Goal: Task Accomplishment & Management: Manage account settings

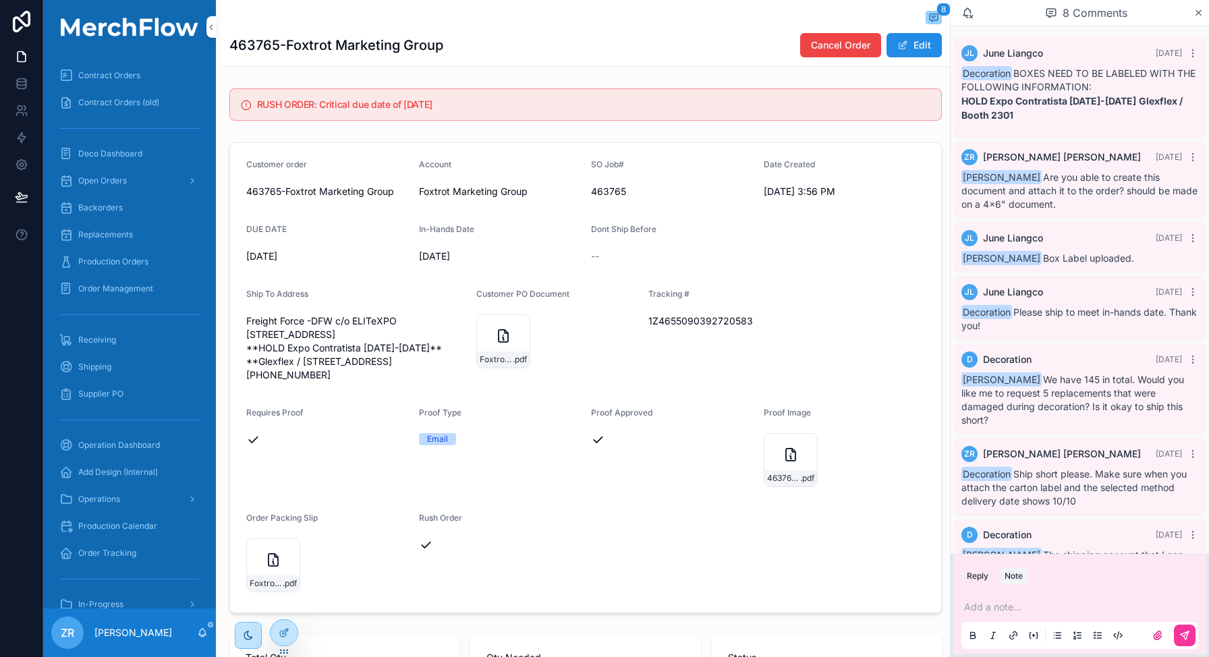
scroll to position [0, 1377]
click at [198, 633] on icon "scrollable content" at bounding box center [202, 633] width 11 height 11
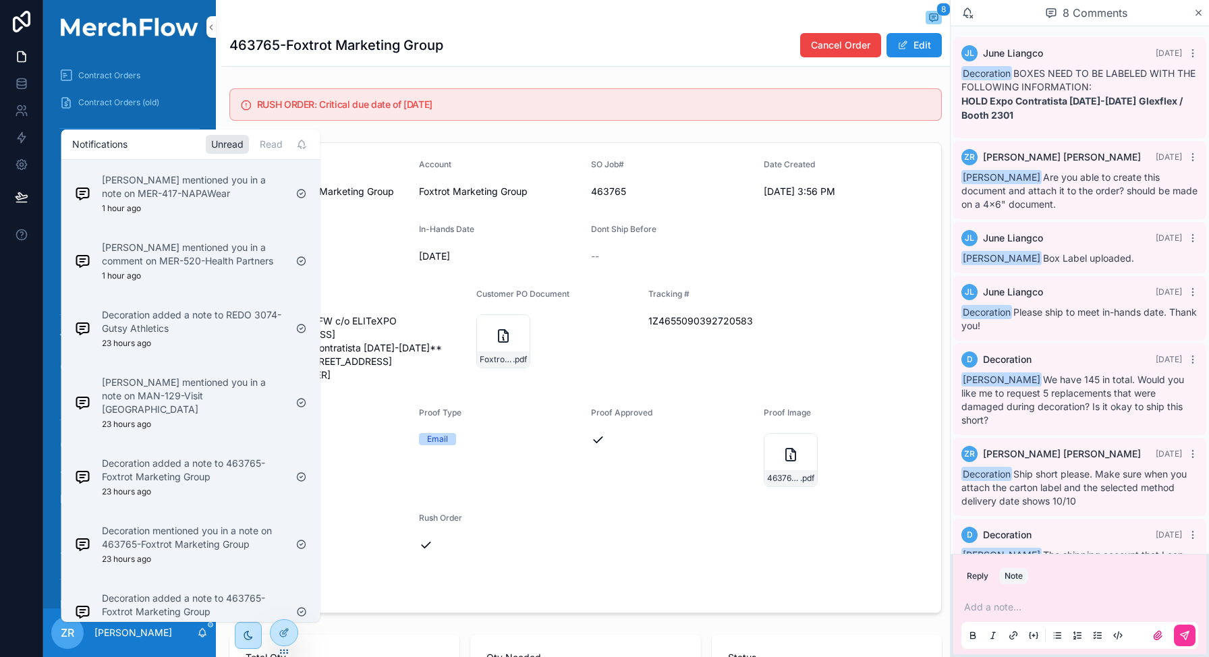
click at [238, 254] on p "Barb Wegwerth mentioned you in a comment on MER-520-Health Partners" at bounding box center [194, 254] width 184 height 27
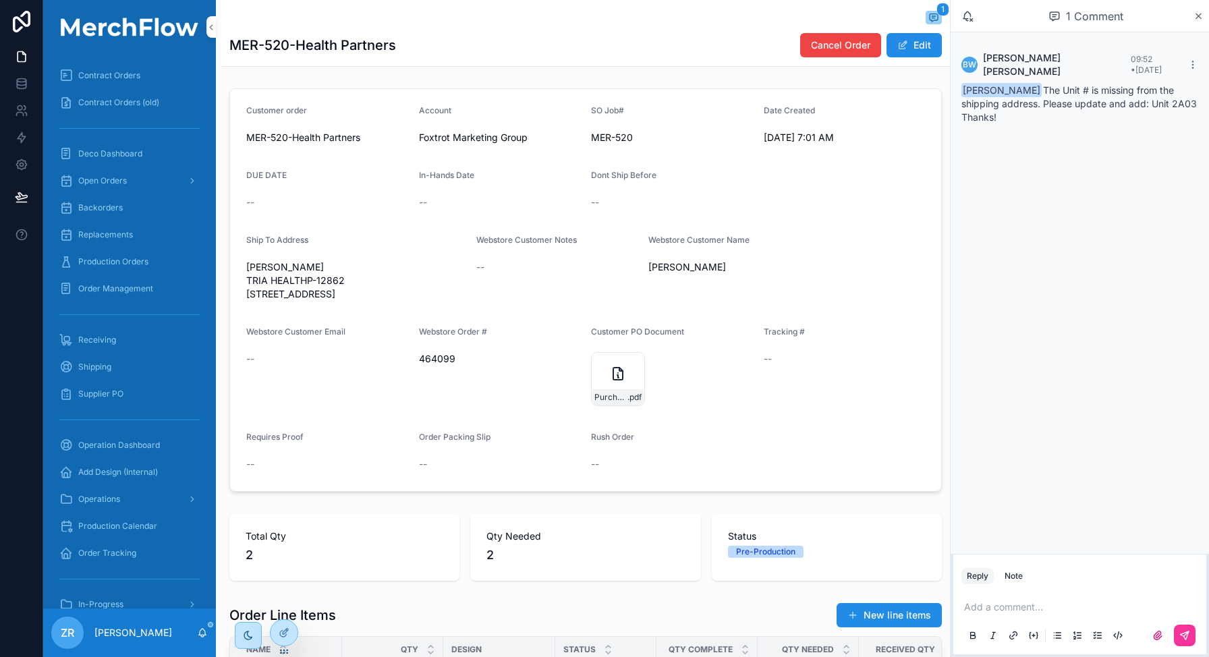
click at [900, 48] on button "Edit" at bounding box center [914, 45] width 55 height 24
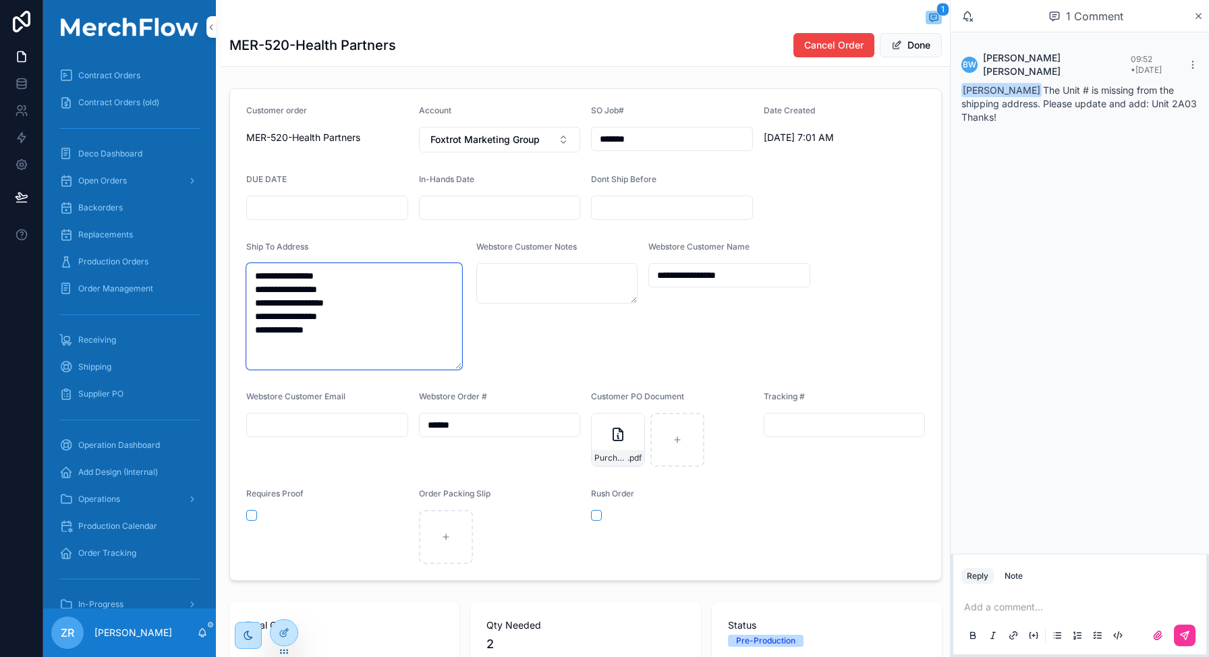
click at [360, 304] on textarea "**********" at bounding box center [354, 316] width 216 height 107
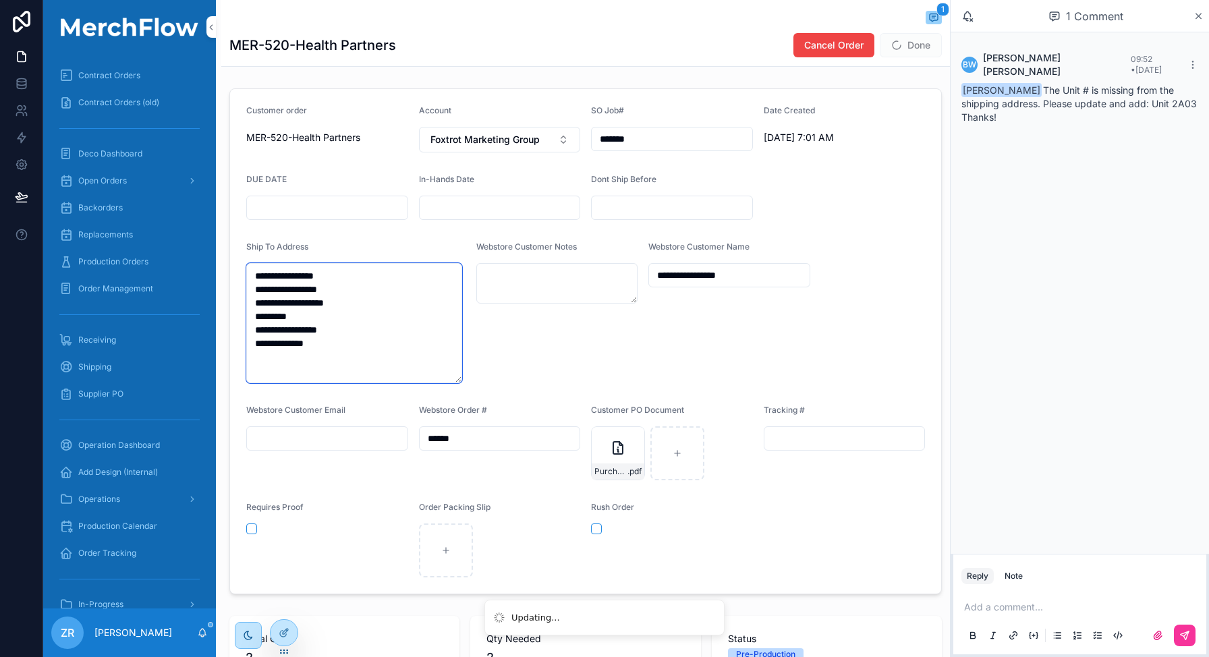
type textarea "**********"
click at [911, 49] on span "Done" at bounding box center [911, 45] width 62 height 24
click at [989, 609] on p "scrollable content" at bounding box center [1082, 607] width 237 height 13
click at [1040, 608] on span "**********" at bounding box center [1052, 607] width 76 height 9
click at [1047, 608] on span "**********" at bounding box center [1052, 607] width 76 height 9
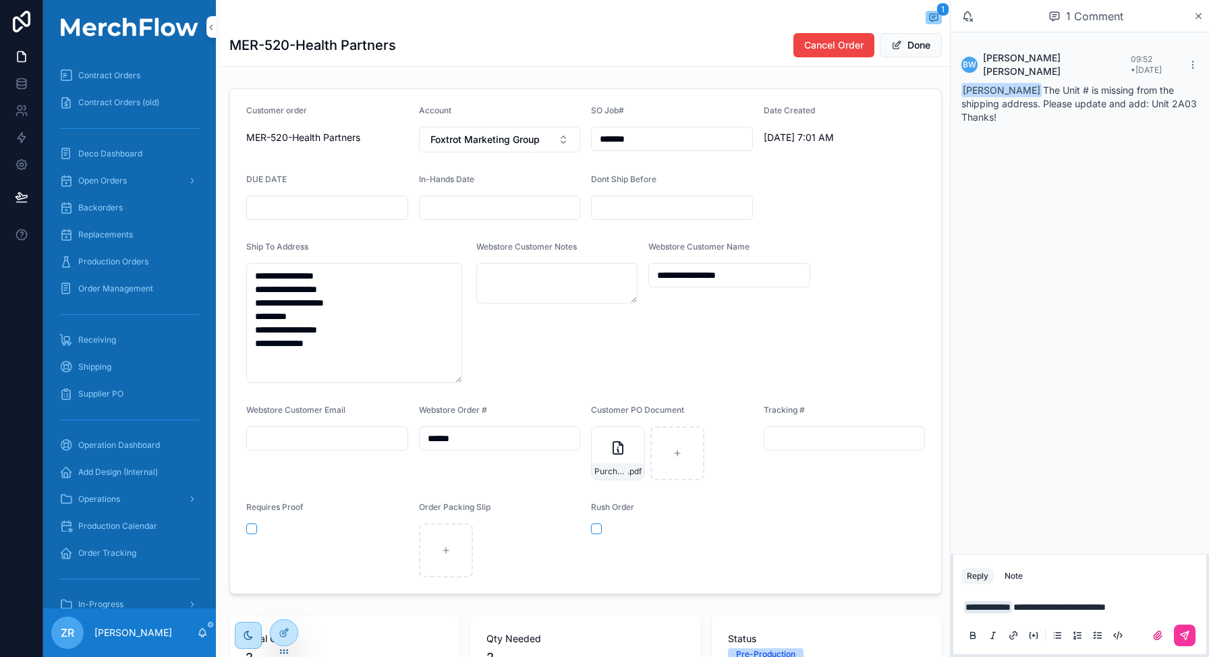
click at [912, 45] on button "Done" at bounding box center [911, 45] width 62 height 24
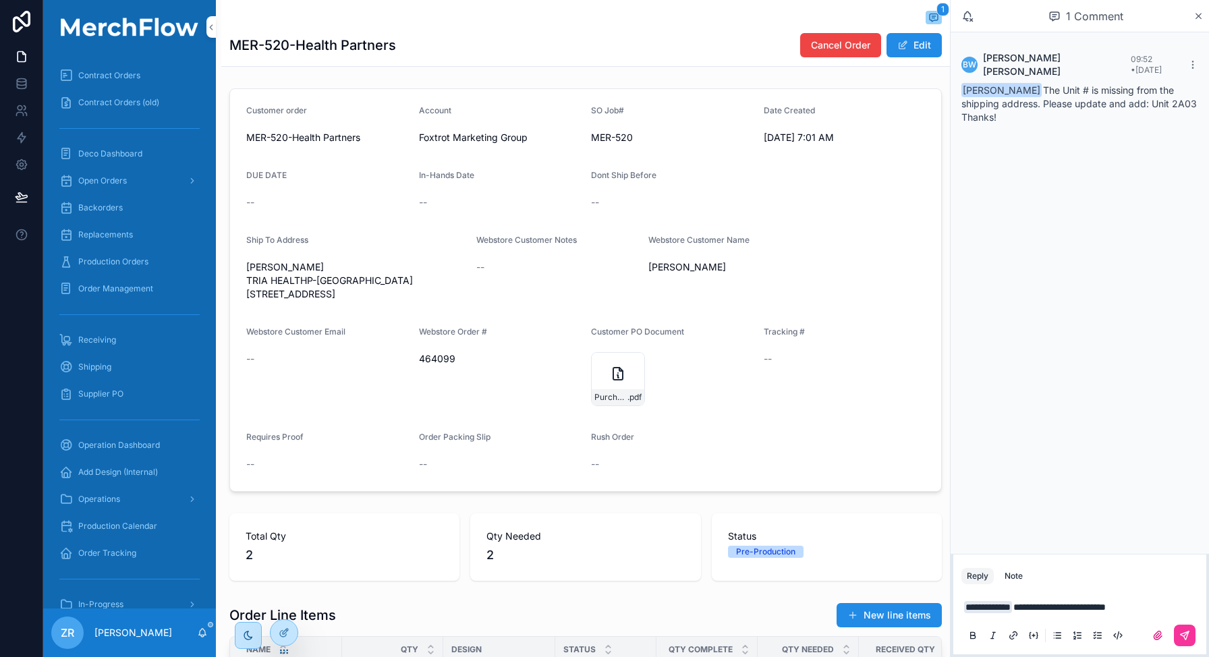
click at [1174, 604] on p "**********" at bounding box center [1082, 607] width 237 height 13
click at [1192, 639] on button "scrollable content" at bounding box center [1185, 636] width 22 height 22
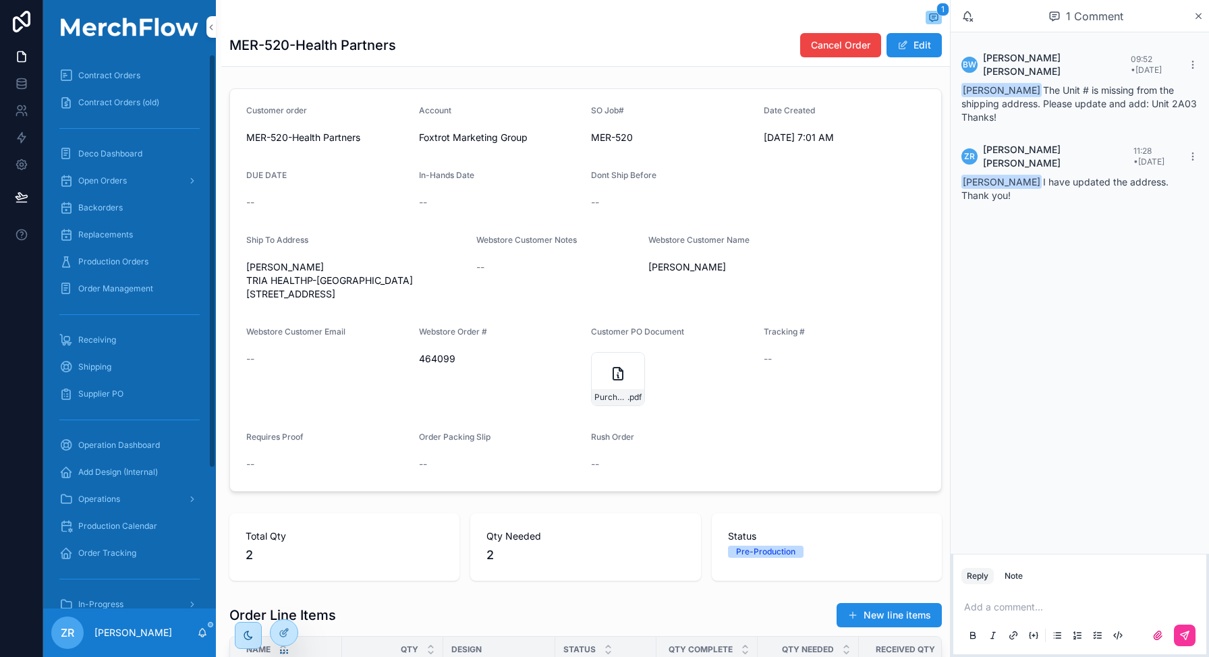
click at [203, 626] on div "ZR Zack Rood" at bounding box center [129, 633] width 173 height 49
click at [202, 632] on icon "scrollable content" at bounding box center [202, 633] width 11 height 11
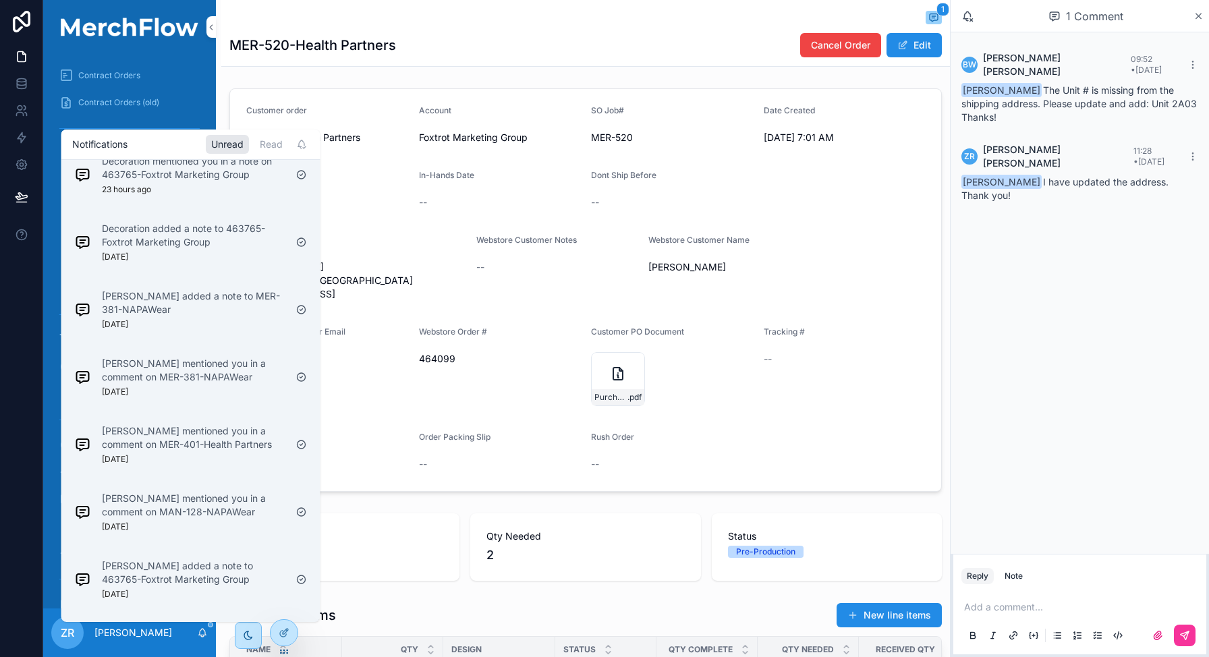
scroll to position [310, 0]
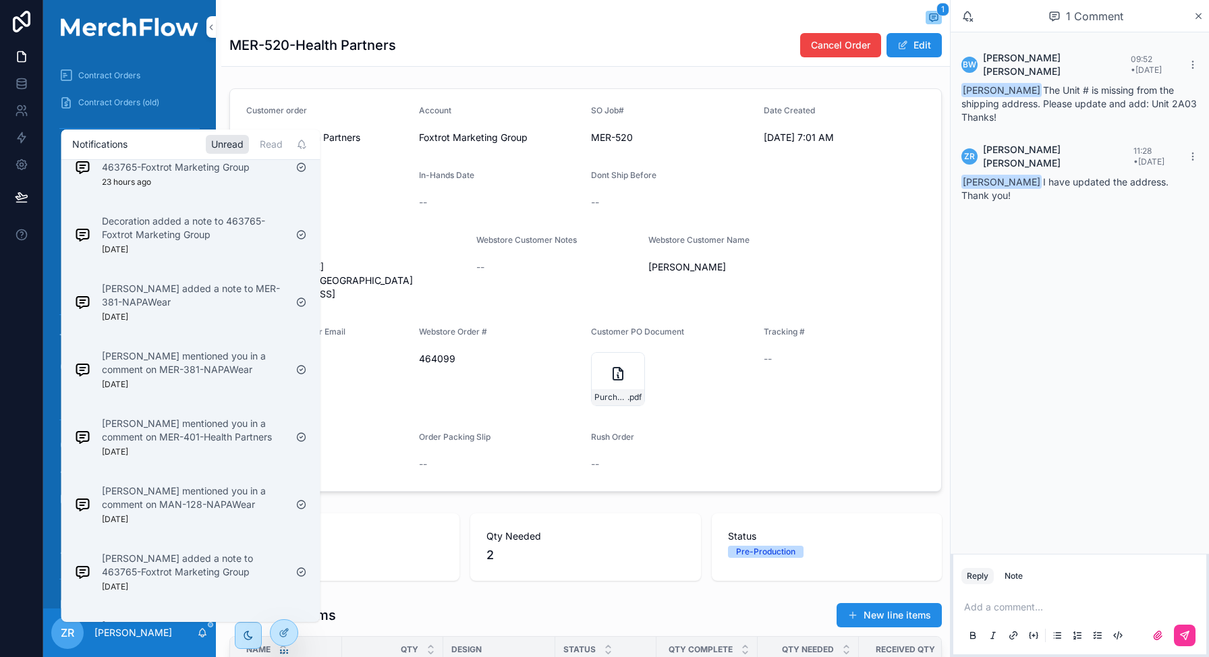
click at [213, 358] on p "Kyla Mitcheltree mentioned you in a comment on MER-381-NAPAWear" at bounding box center [194, 363] width 184 height 27
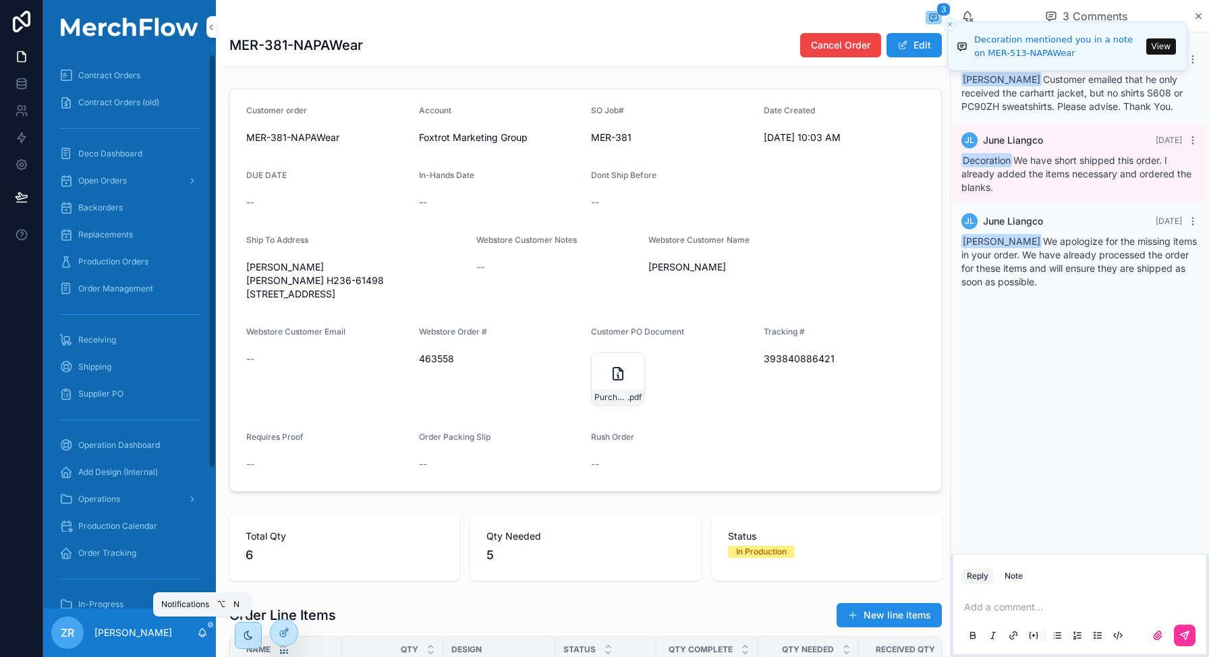
click at [197, 630] on icon "scrollable content" at bounding box center [202, 633] width 11 height 11
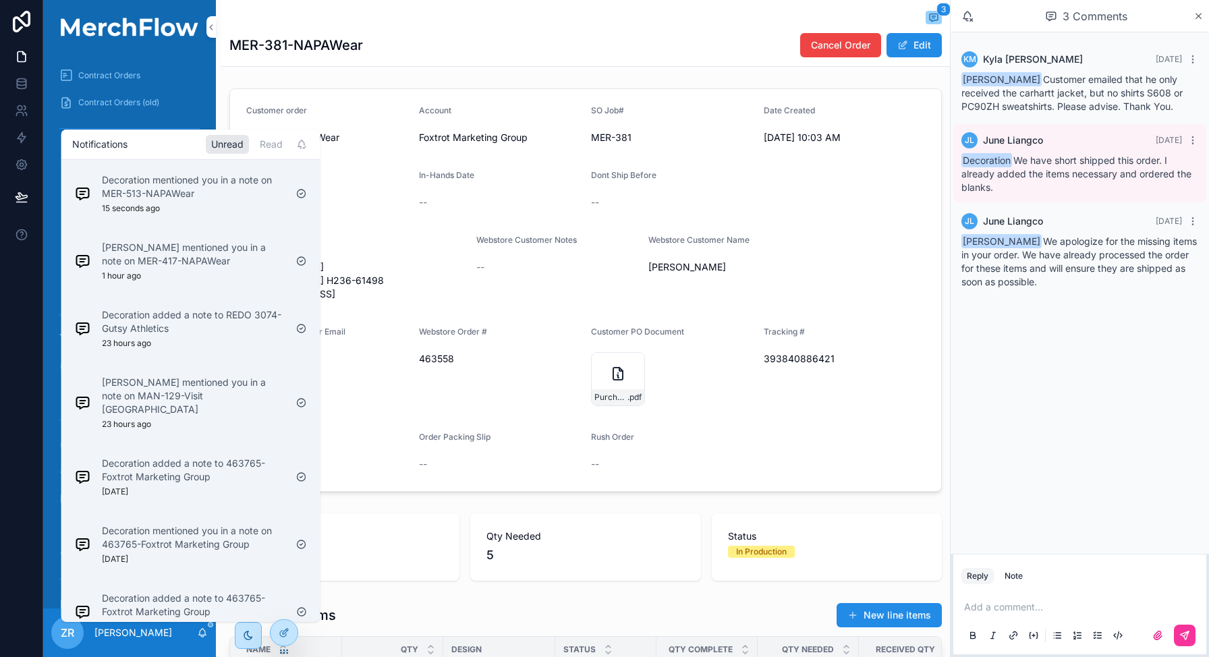
click at [234, 194] on p "Decoration mentioned you in a note on MER-513-NAPAWear" at bounding box center [194, 186] width 184 height 27
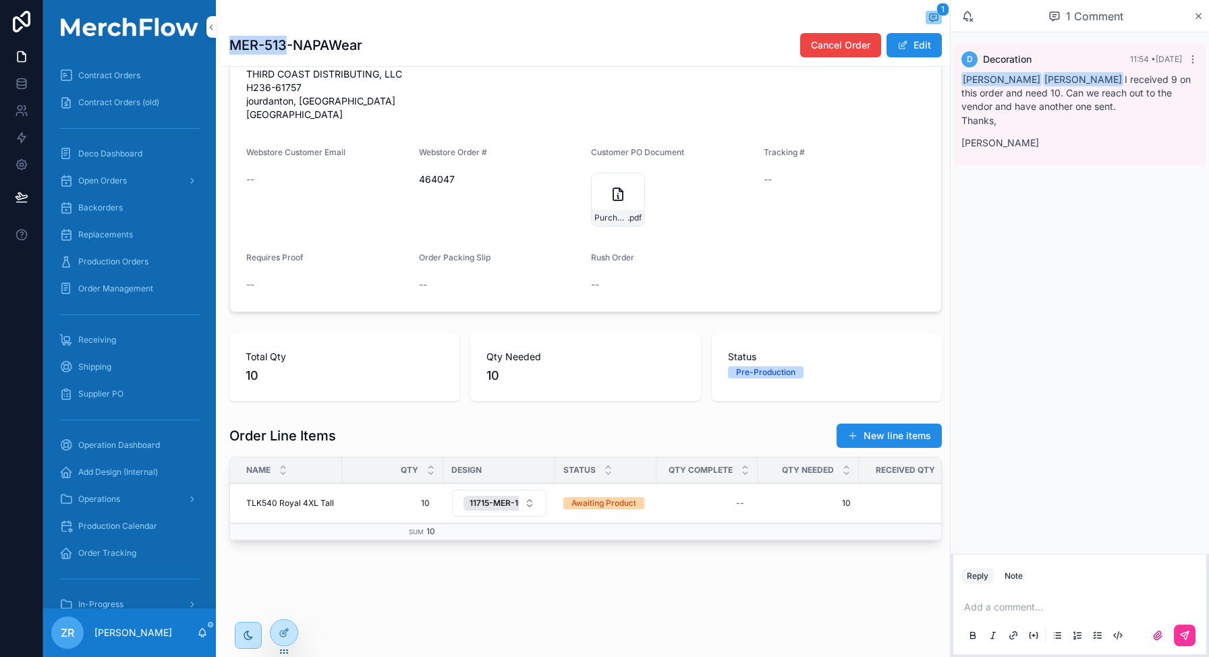
drag, startPoint x: 284, startPoint y: 45, endPoint x: 233, endPoint y: 45, distance: 50.6
click at [233, 45] on h1 "MER-513-NAPAWear" at bounding box center [295, 45] width 133 height 19
copy h1 "MER-513"
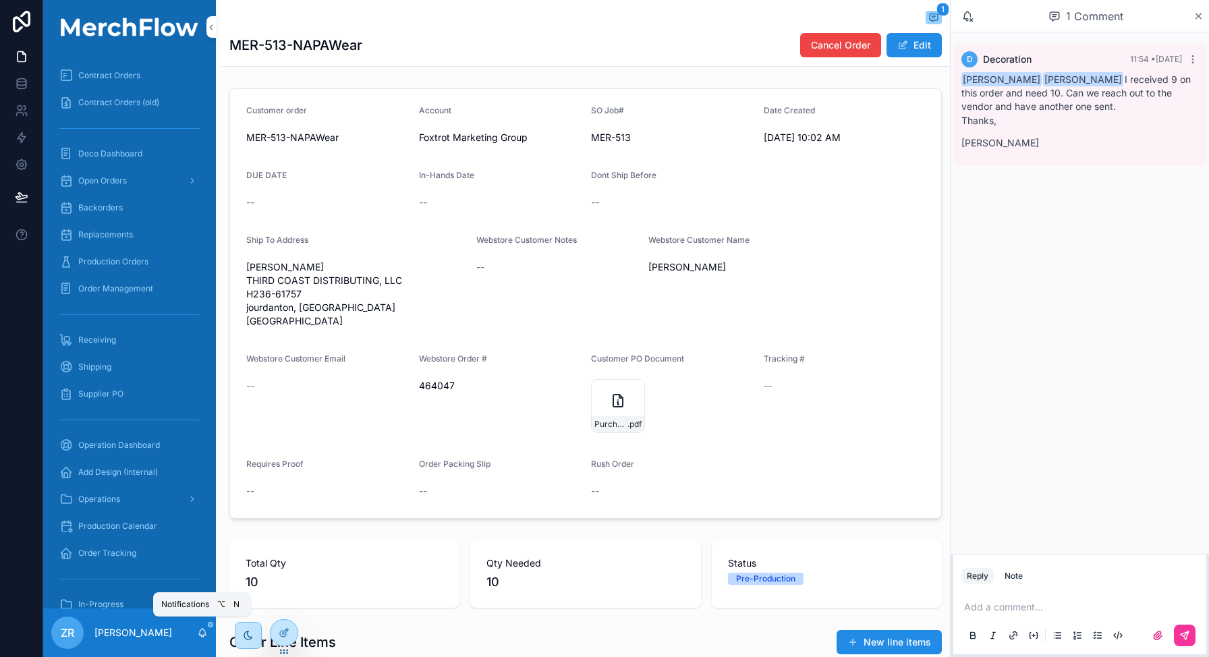
click at [202, 632] on icon "scrollable content" at bounding box center [202, 633] width 11 height 11
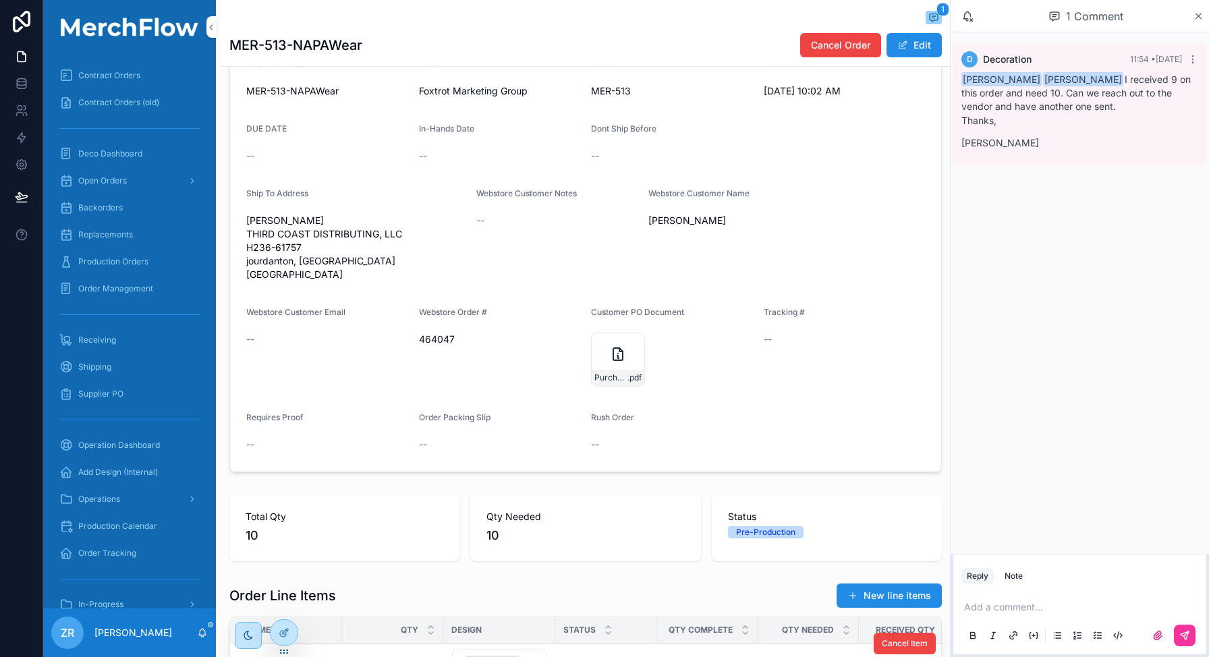
scroll to position [186, 0]
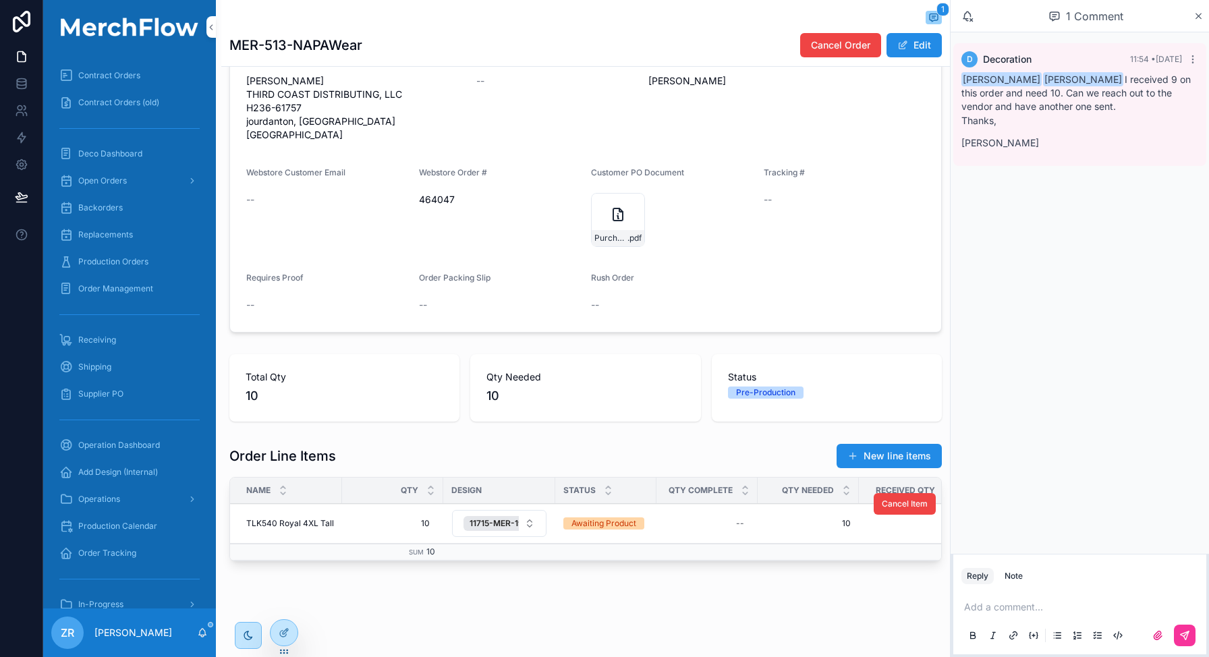
click at [291, 524] on span "TLK540 Royal 4XL Tall" at bounding box center [290, 523] width 88 height 11
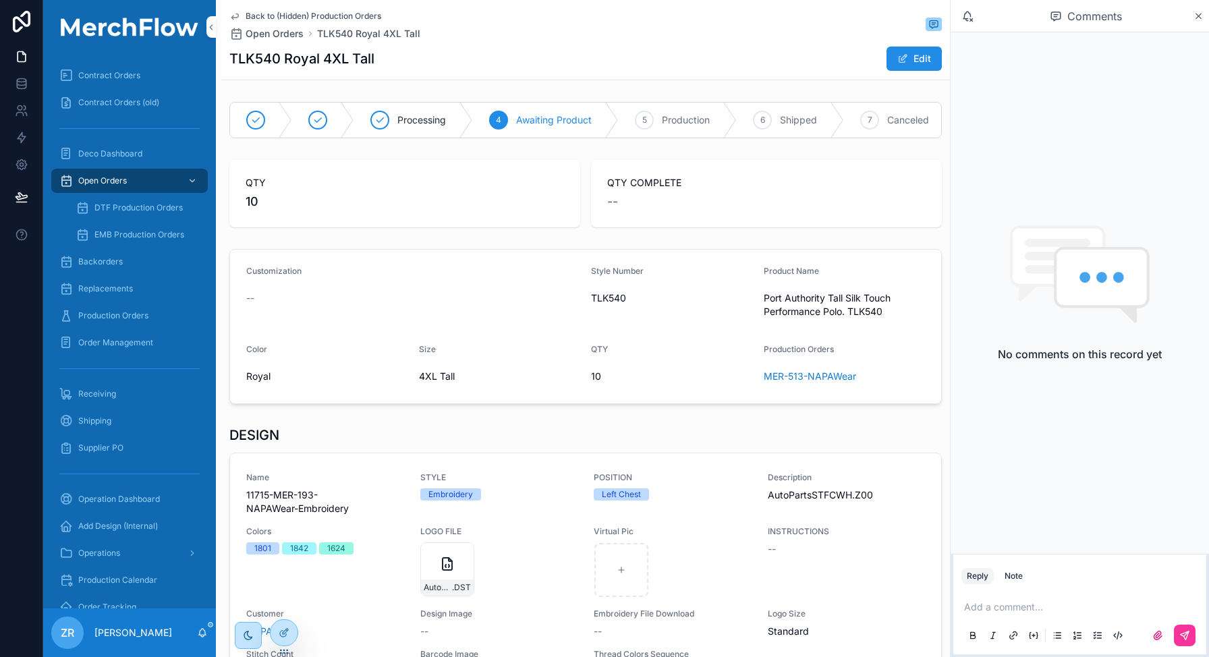
click at [275, 58] on h1 "TLK540 Royal 4XL Tall" at bounding box center [301, 58] width 145 height 19
click at [254, 57] on h1 "TLK540 Royal 4XL Tall" at bounding box center [301, 58] width 145 height 19
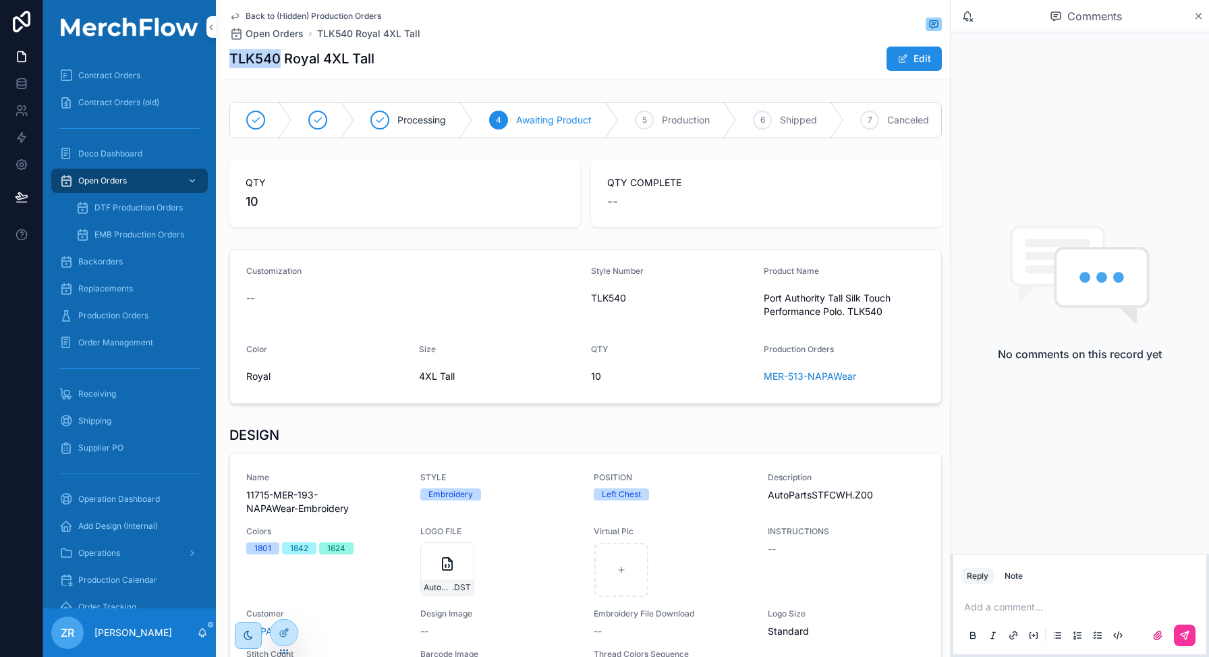
copy h1 "TLK540"
